Goal: Use online tool/utility: Utilize a website feature to perform a specific function

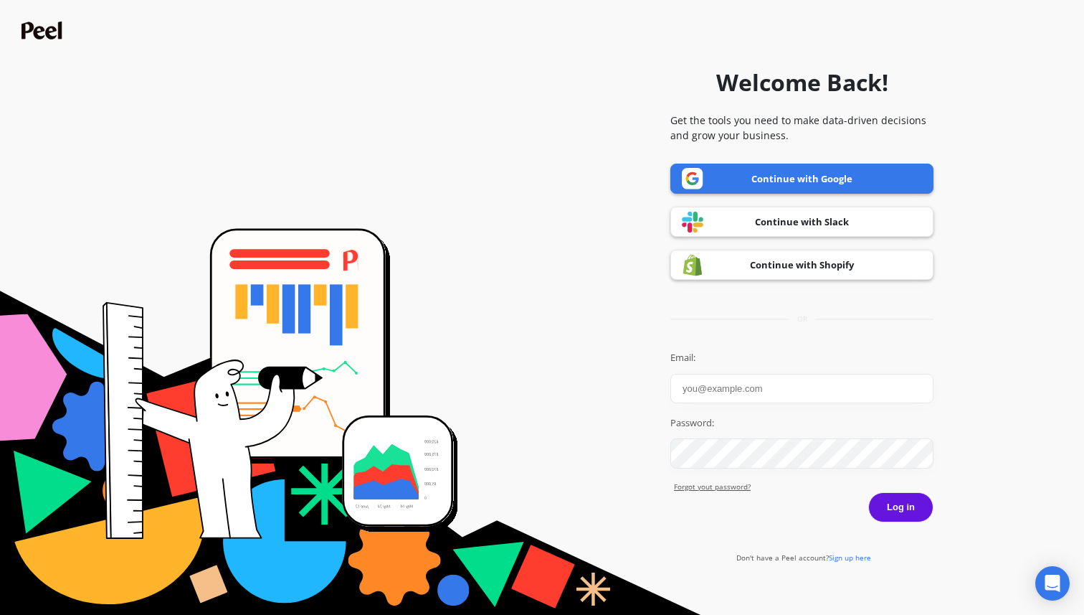
click at [843, 172] on link "Continue with Google" at bounding box center [801, 178] width 263 height 30
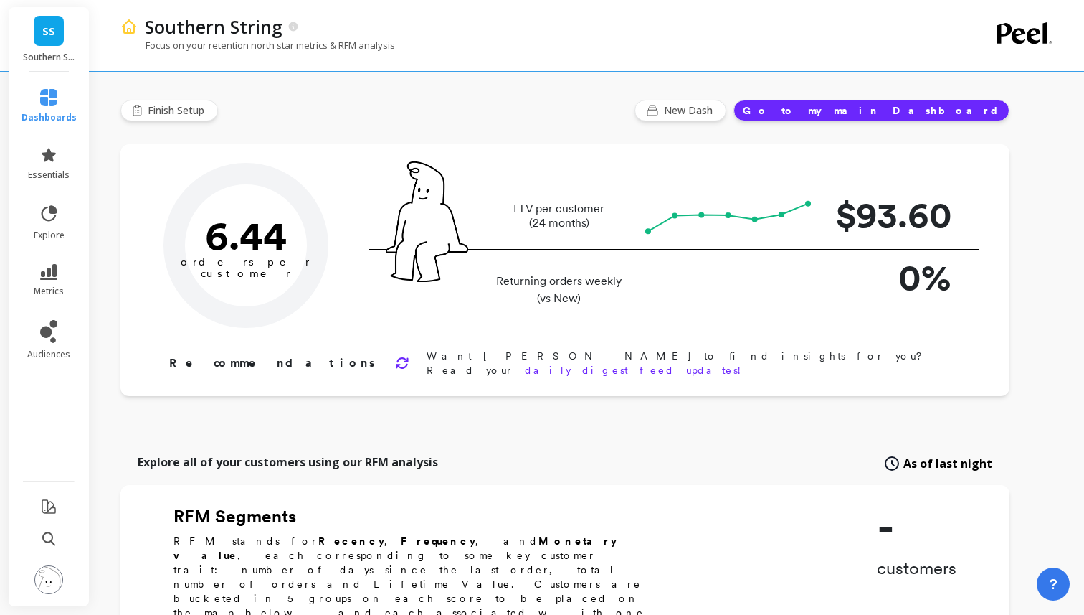
type input "Champions"
type input "34726"
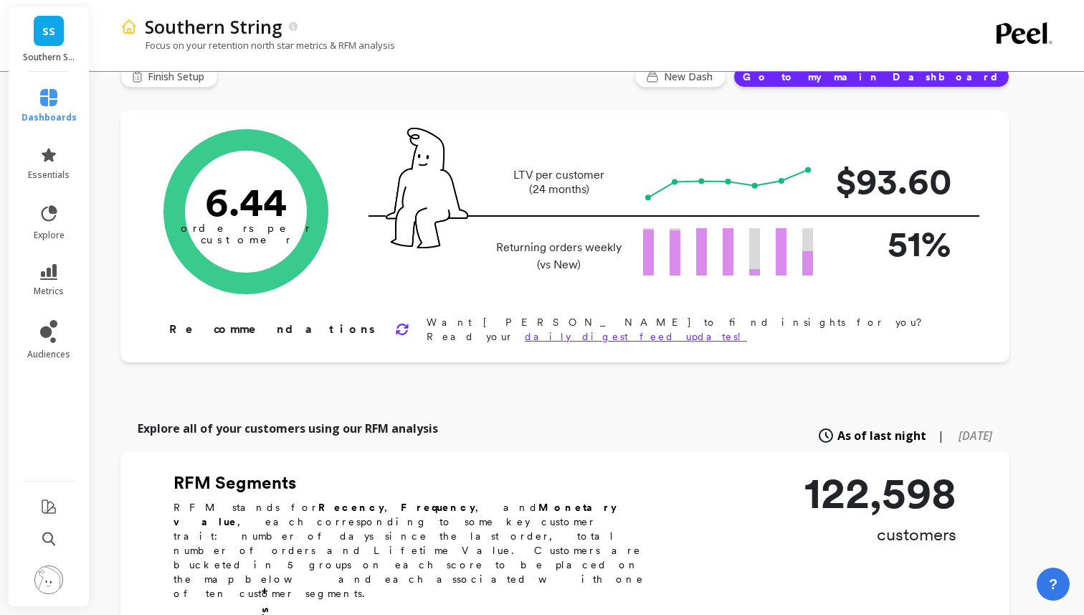
scroll to position [36, 0]
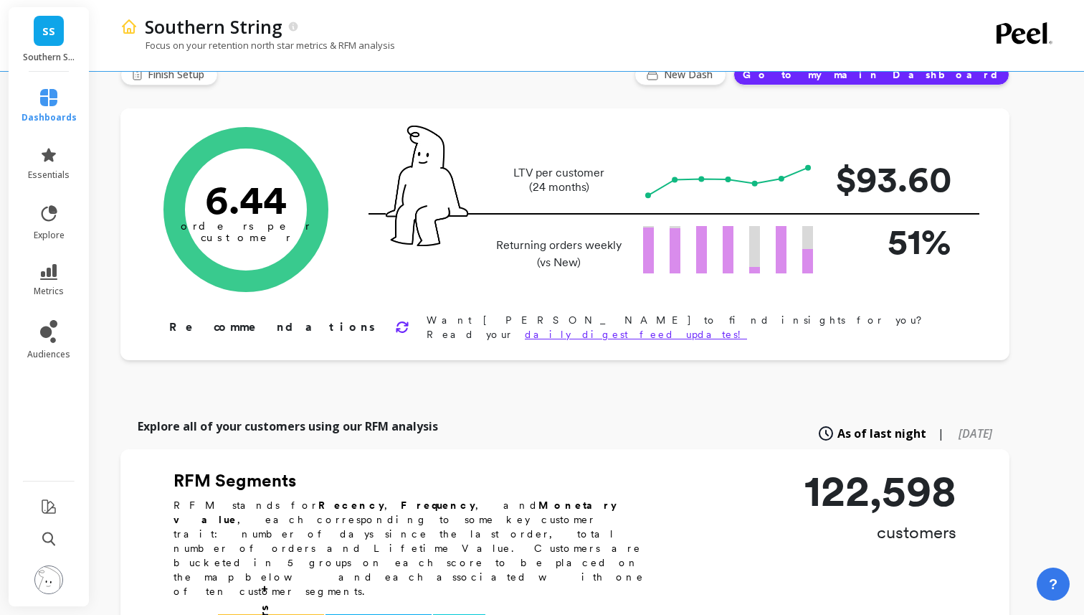
click at [924, 76] on button "Go to my main Dashboard" at bounding box center [872, 75] width 276 height 22
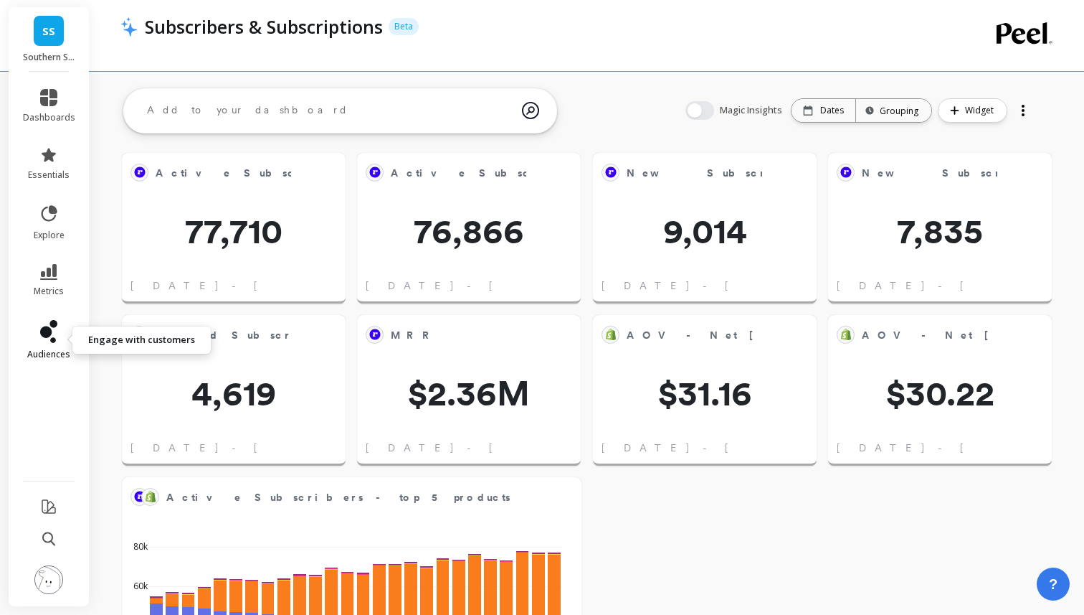
click at [43, 331] on icon at bounding box center [45, 331] width 11 height 11
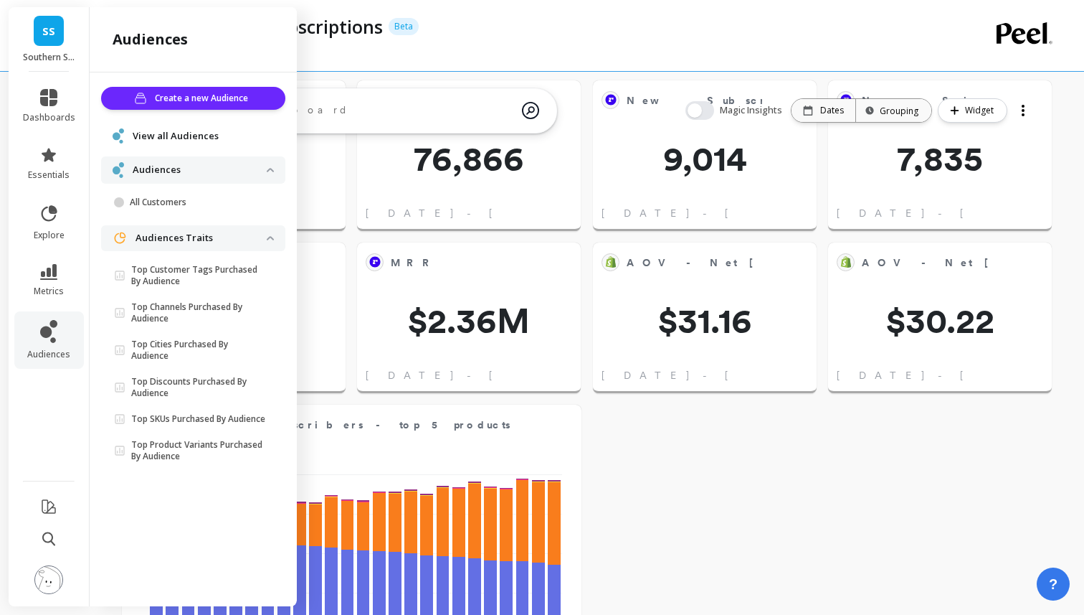
scroll to position [65, 0]
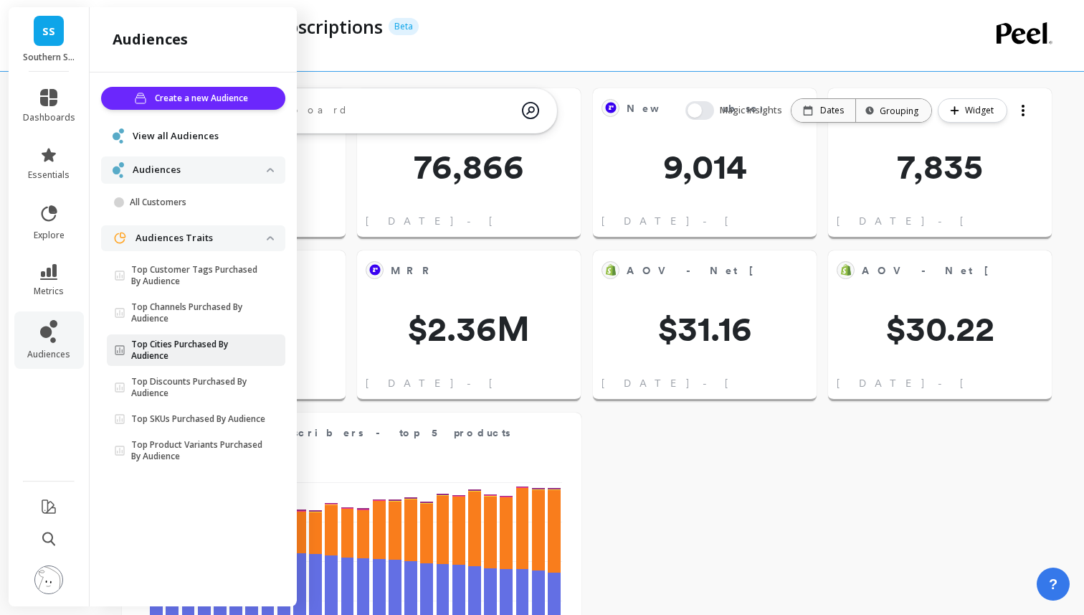
click at [217, 344] on p "Top Cities Purchased By Audience" at bounding box center [199, 349] width 136 height 23
